Goal: Browse casually

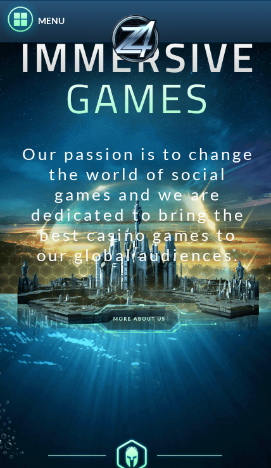
scroll to position [55, 0]
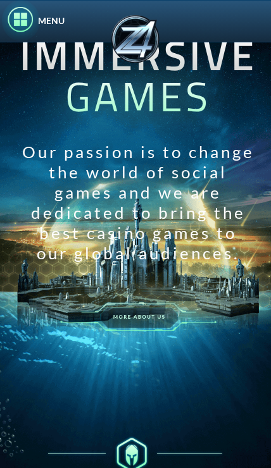
click at [0, 0] on img at bounding box center [0, 0] width 0 height 0
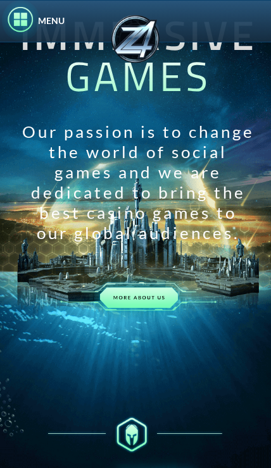
scroll to position [76, 0]
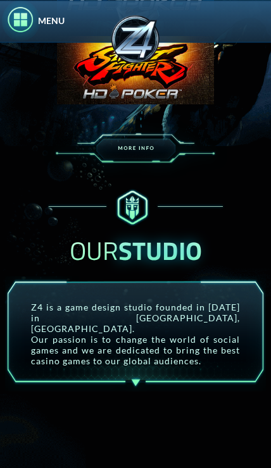
scroll to position [1023, 0]
